Goal: Task Accomplishment & Management: Manage account settings

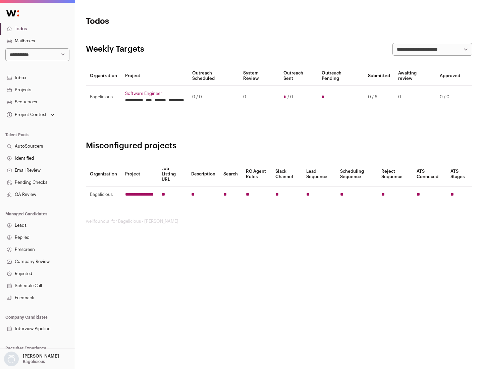
click at [37, 89] on link "Projects" at bounding box center [37, 90] width 75 height 12
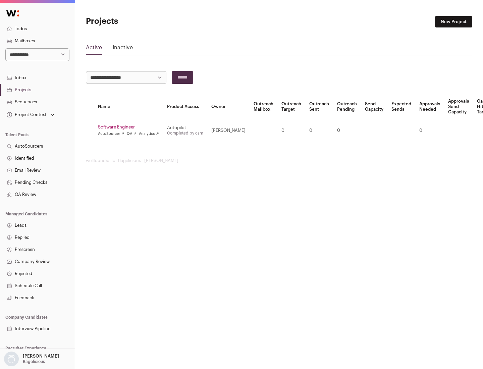
click at [130, 127] on link "Software Engineer" at bounding box center [128, 126] width 61 height 5
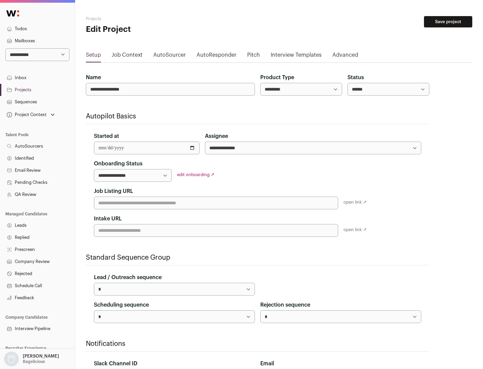
click at [448, 22] on button "Save project" at bounding box center [448, 21] width 48 height 11
